Goal: Navigation & Orientation: Find specific page/section

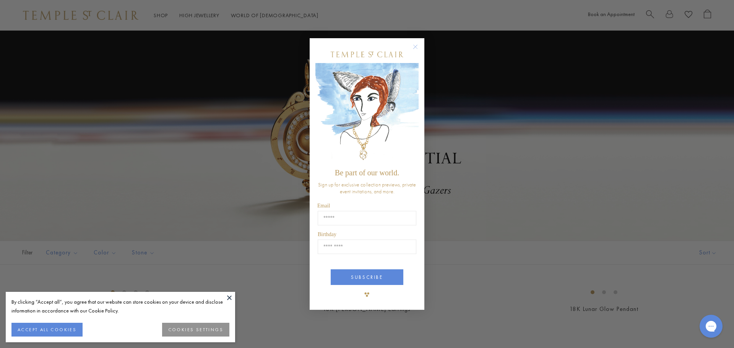
click at [416, 44] on circle "Close dialog" at bounding box center [415, 46] width 9 height 9
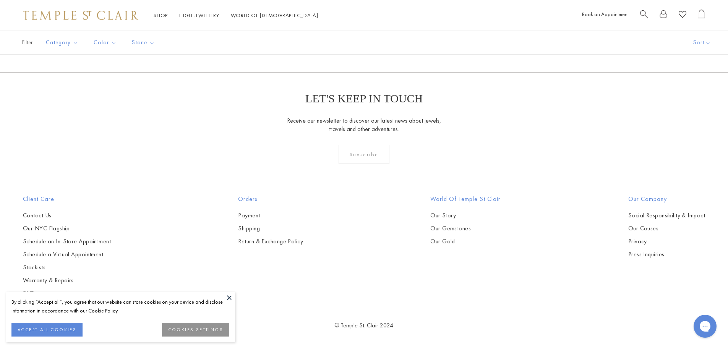
scroll to position [4661, 0]
click at [399, 42] on link at bounding box center [401, 31] width 24 height 21
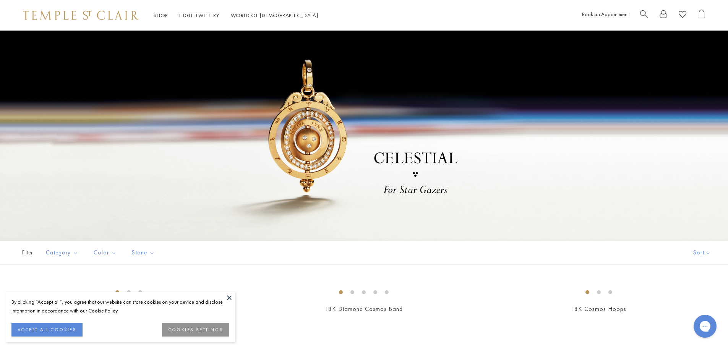
click at [302, 165] on div at bounding box center [364, 136] width 728 height 210
click at [314, 145] on div at bounding box center [364, 136] width 728 height 210
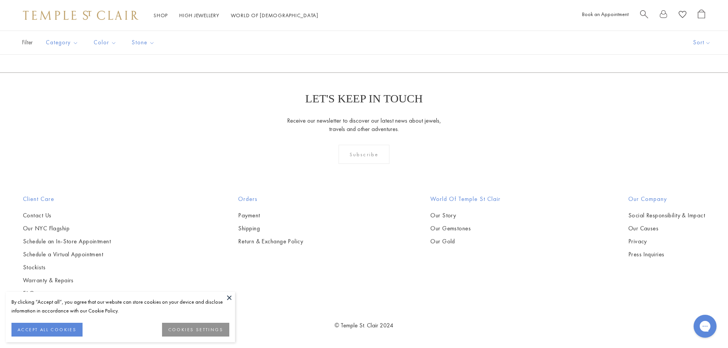
scroll to position [3744, 0]
